Goal: Information Seeking & Learning: Check status

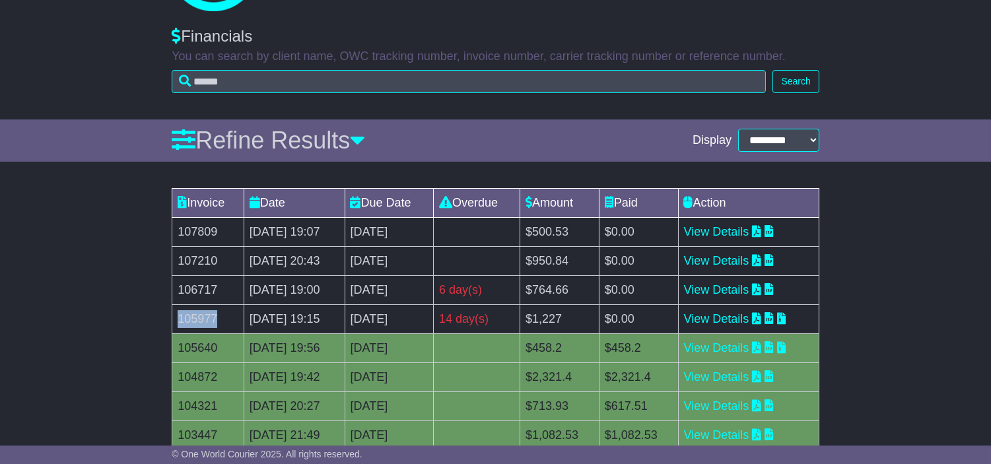
drag, startPoint x: 180, startPoint y: 344, endPoint x: 227, endPoint y: 335, distance: 48.3
click at [227, 333] on td "105977" at bounding box center [208, 318] width 72 height 29
click at [721, 325] on link "View Details" at bounding box center [716, 318] width 65 height 13
drag, startPoint x: 603, startPoint y: 343, endPoint x: 496, endPoint y: 346, distance: 107.0
click at [496, 333] on tr "105977 21 Aug 2025 19:15 [DATE] 14 day(s) Payment In Process $1,227 $0.00 View …" at bounding box center [495, 318] width 647 height 29
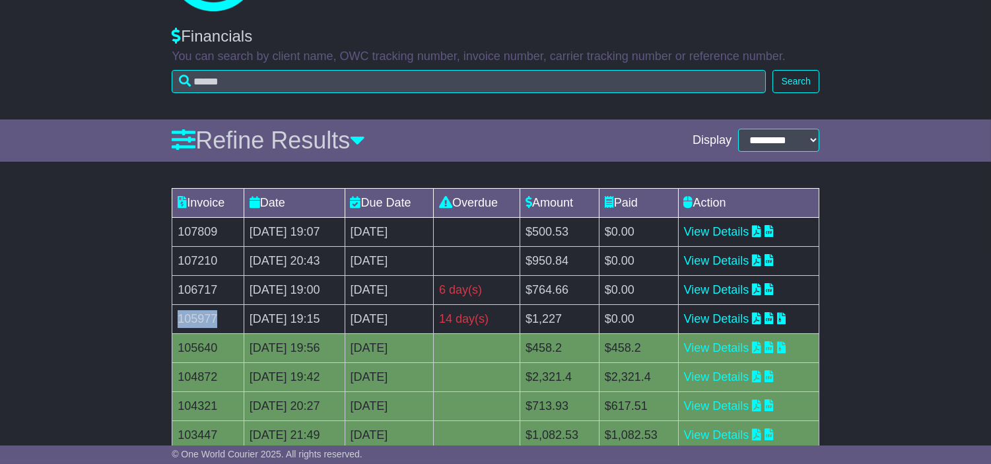
drag, startPoint x: 172, startPoint y: 342, endPoint x: 223, endPoint y: 339, distance: 50.9
click at [223, 333] on td "105977" at bounding box center [208, 318] width 72 height 29
drag, startPoint x: 566, startPoint y: 346, endPoint x: 617, endPoint y: 341, distance: 51.7
click at [599, 333] on td "$1,227" at bounding box center [558, 318] width 79 height 29
copy td "$1,227"
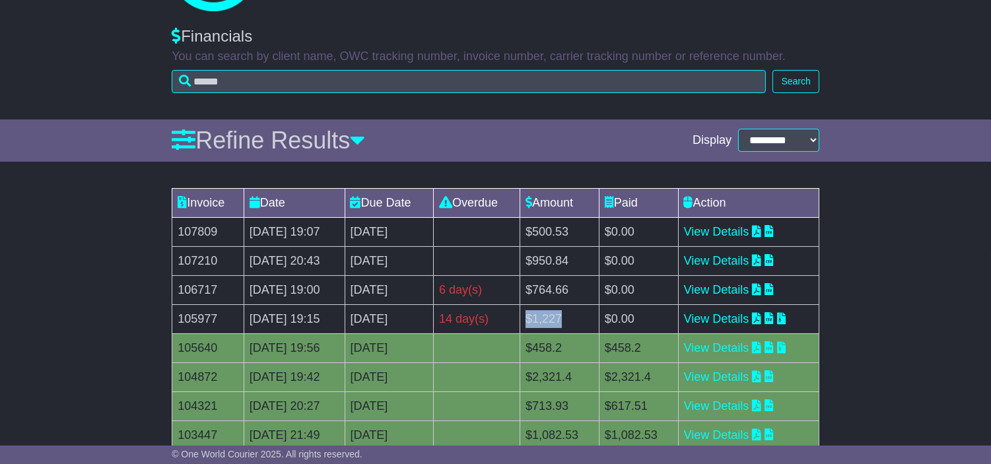
drag, startPoint x: 447, startPoint y: 341, endPoint x: 351, endPoint y: 338, distance: 95.7
click at [351, 333] on tr "105977 21 Aug 2025 19:15 [DATE] 14 day(s) Payment In Process $1,227 $0.00 View …" at bounding box center [495, 318] width 647 height 29
copy tr "[DATE]"
drag, startPoint x: 230, startPoint y: 308, endPoint x: 176, endPoint y: 315, distance: 54.6
click at [176, 304] on td "106717" at bounding box center [208, 289] width 72 height 29
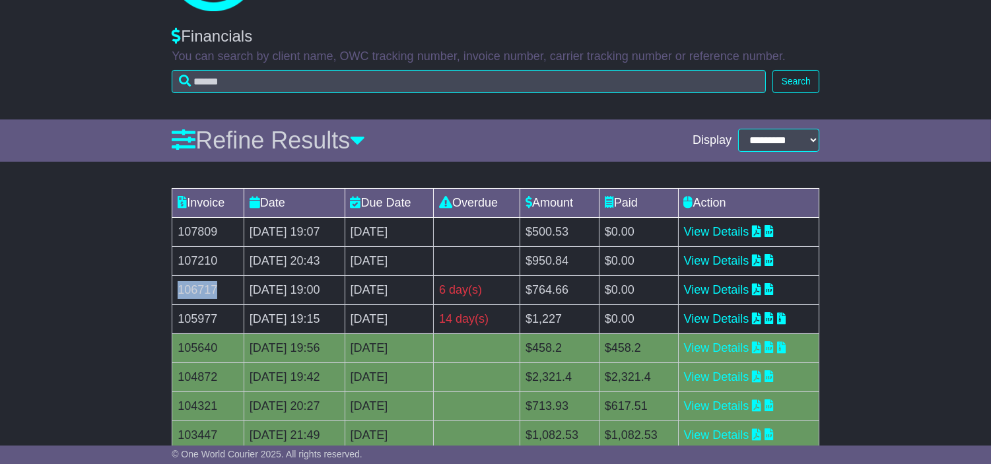
copy td "106717"
drag, startPoint x: 587, startPoint y: 309, endPoint x: 614, endPoint y: 306, distance: 26.6
click at [599, 304] on td "$764.66" at bounding box center [558, 289] width 79 height 29
copy td "$764.66"
click at [411, 304] on td "[DATE]" at bounding box center [389, 289] width 89 height 29
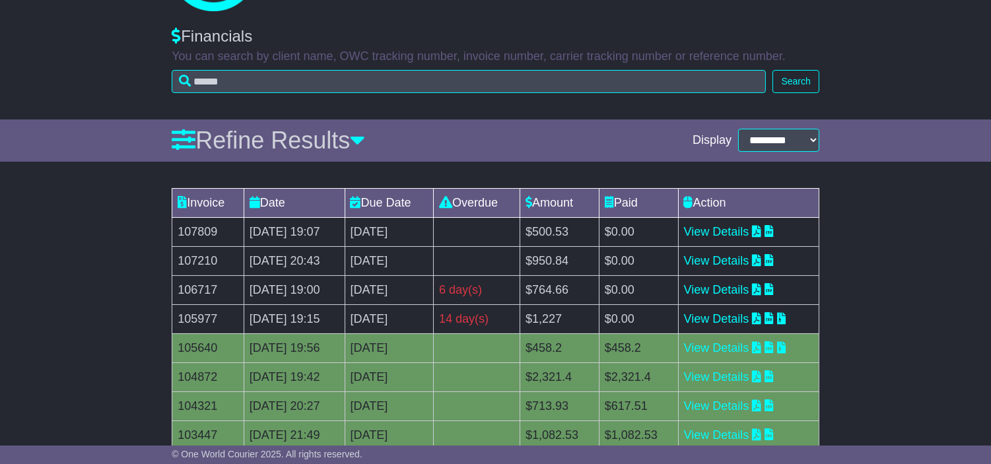
click at [411, 304] on td "[DATE]" at bounding box center [389, 289] width 89 height 29
copy tr "[DATE]"
drag, startPoint x: 193, startPoint y: 284, endPoint x: 180, endPoint y: 284, distance: 13.2
click at [180, 275] on td "107210" at bounding box center [208, 260] width 72 height 29
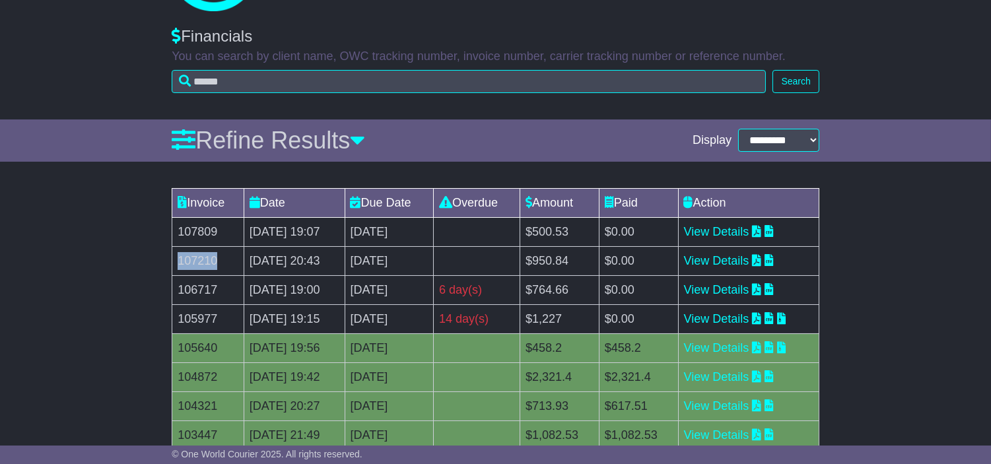
copy td "107210"
click at [210, 275] on td "107210" at bounding box center [208, 260] width 72 height 29
copy td "107210"
click at [414, 275] on td "[DATE]" at bounding box center [389, 260] width 89 height 29
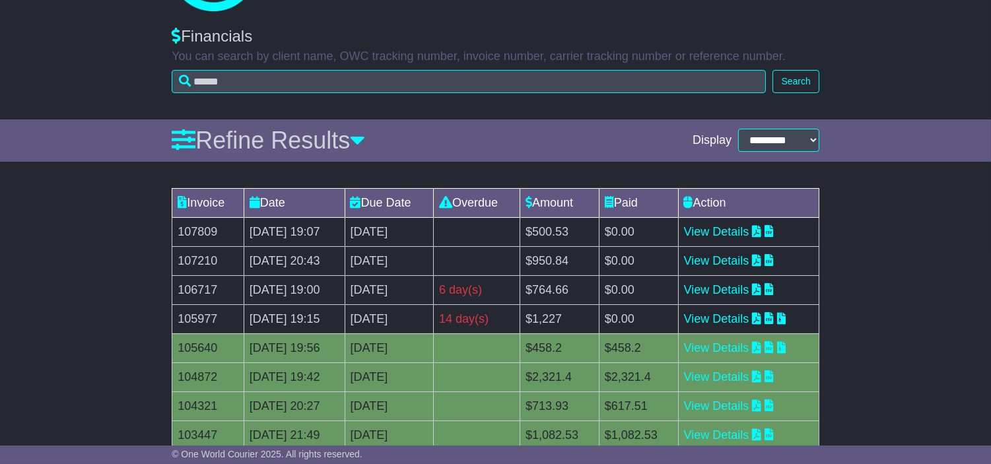
click at [414, 275] on td "[DATE]" at bounding box center [389, 260] width 89 height 29
copy tr "[DATE]"
click at [185, 275] on td "107210" at bounding box center [208, 260] width 72 height 29
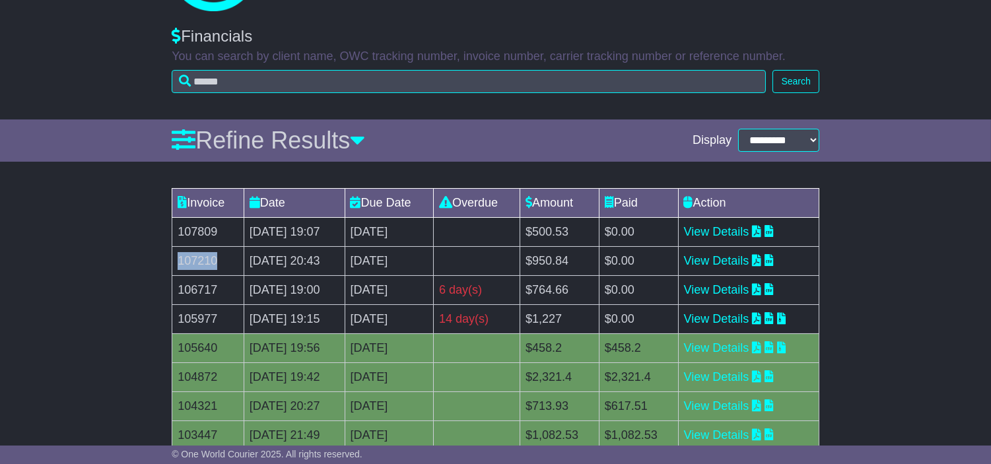
copy td "107210"
drag, startPoint x: 571, startPoint y: 281, endPoint x: 616, endPoint y: 281, distance: 45.5
click at [599, 275] on td "$950.84" at bounding box center [558, 260] width 79 height 29
copy td "$950.84"
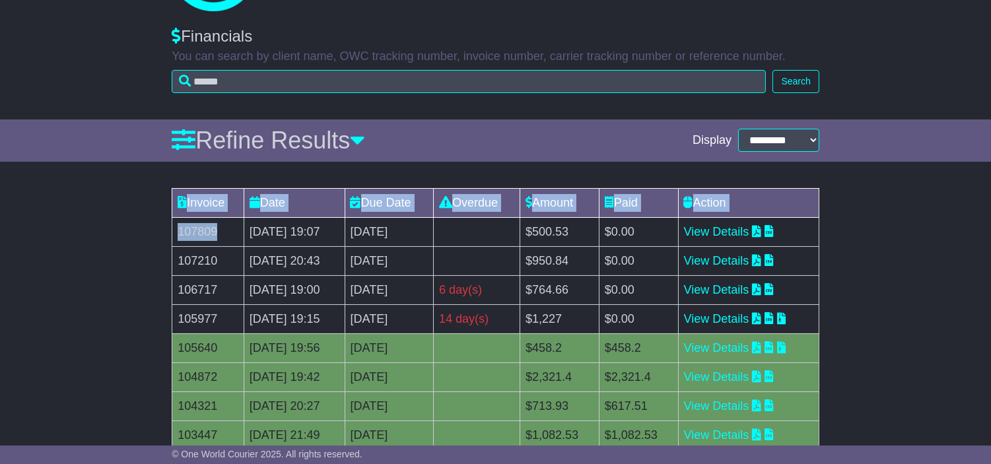
drag, startPoint x: 218, startPoint y: 253, endPoint x: 170, endPoint y: 257, distance: 48.4
click at [170, 257] on div "Invoice Date Due Date Overdue Amount Paid Action 107809 11 Sep 2025 19:07 [DATE…" at bounding box center [495, 355] width 661 height 348
click at [187, 246] on td "107809" at bounding box center [208, 231] width 72 height 29
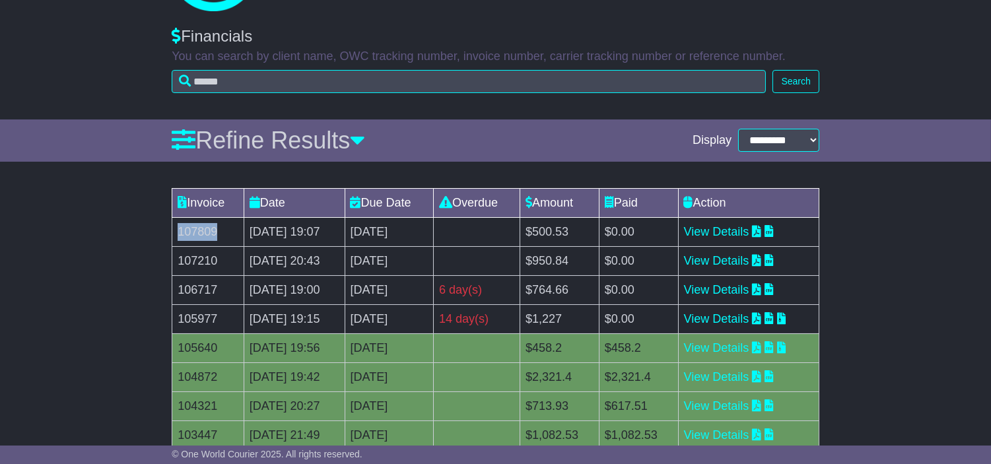
click at [187, 246] on td "107809" at bounding box center [208, 231] width 72 height 29
click at [202, 246] on td "107809" at bounding box center [208, 231] width 72 height 29
drag, startPoint x: 569, startPoint y: 254, endPoint x: 612, endPoint y: 247, distance: 44.2
click at [599, 246] on td "$500.53" at bounding box center [558, 231] width 79 height 29
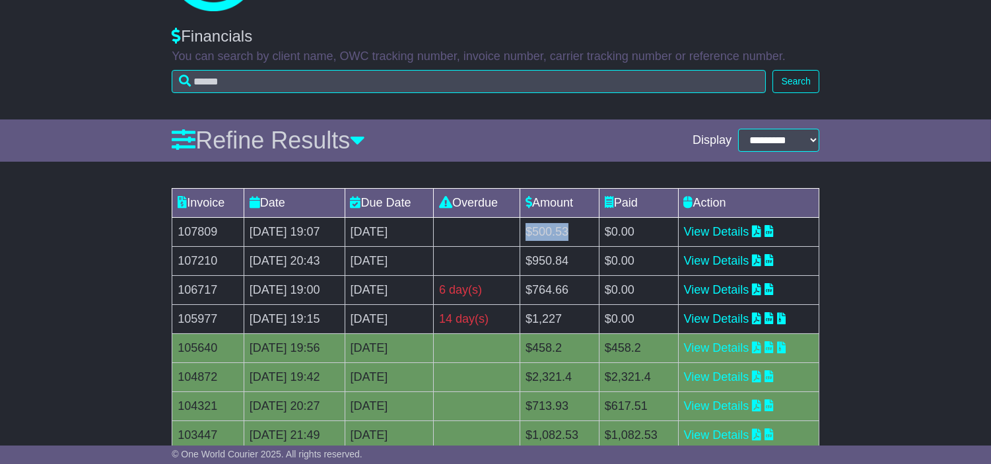
click at [282, 246] on td "[DATE] 19:07" at bounding box center [294, 231] width 101 height 29
drag, startPoint x: 36, startPoint y: 273, endPoint x: 34, endPoint y: 255, distance: 17.9
click at [36, 273] on div "Invoice Date Due Date Overdue Amount Paid Action 107809 11 Sep 2025 19:07 [DATE…" at bounding box center [495, 355] width 991 height 348
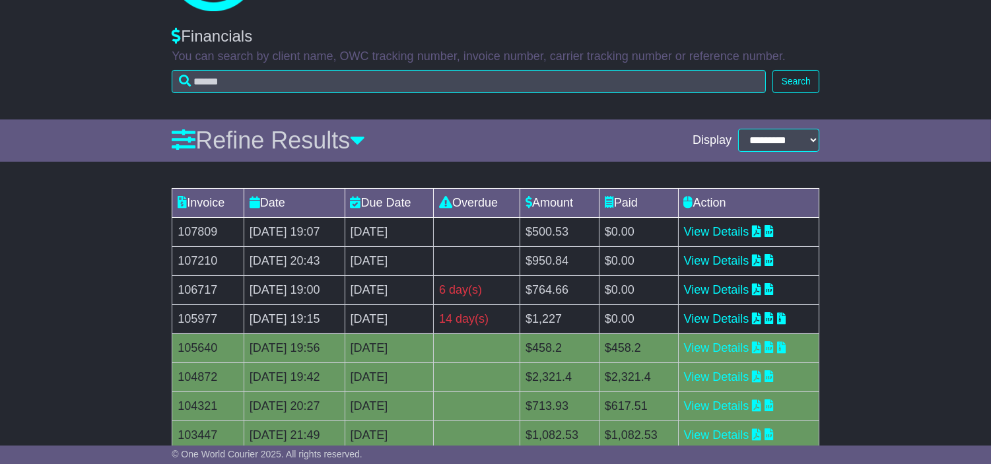
click at [10, 62] on div "Financials You can search by client name, OWC tracking number, invoice number, …" at bounding box center [495, 67] width 991 height 106
